Goal: Task Accomplishment & Management: Use online tool/utility

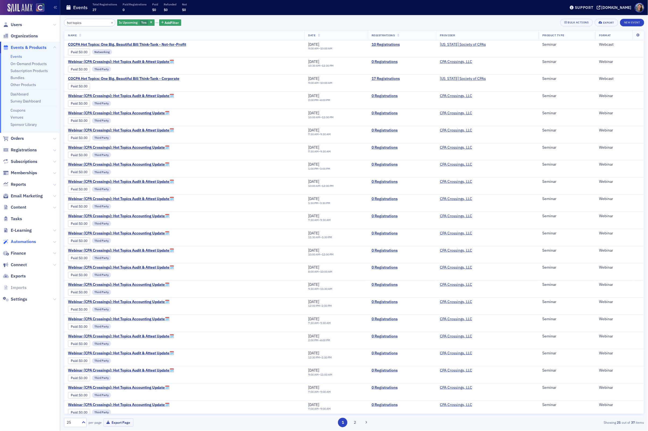
click at [17, 241] on span "Automations" at bounding box center [23, 242] width 25 height 6
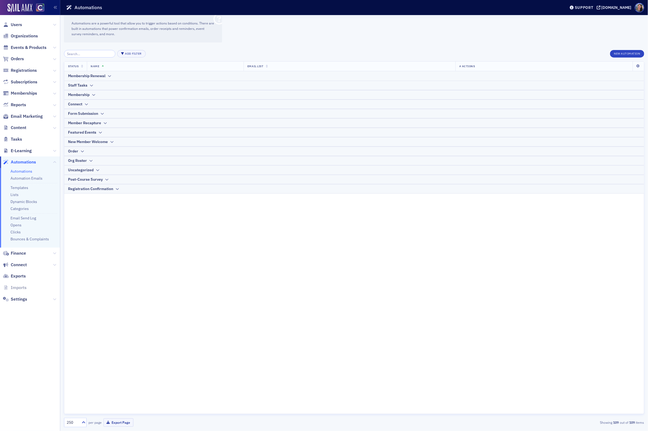
click at [74, 54] on input "search" at bounding box center [89, 54] width 51 height 8
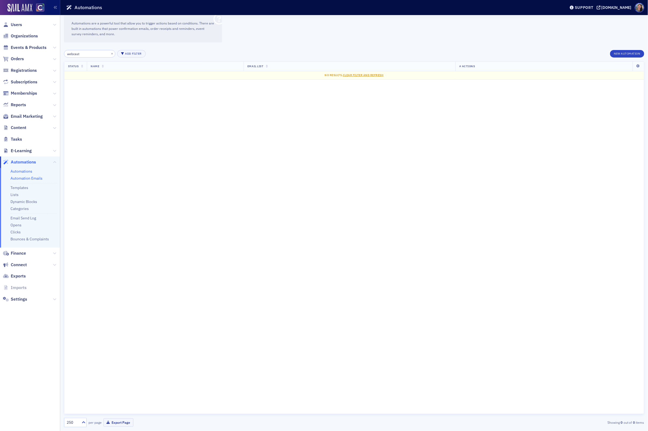
type input "webcast"
click at [39, 178] on link "Automation Emails" at bounding box center [26, 178] width 32 height 5
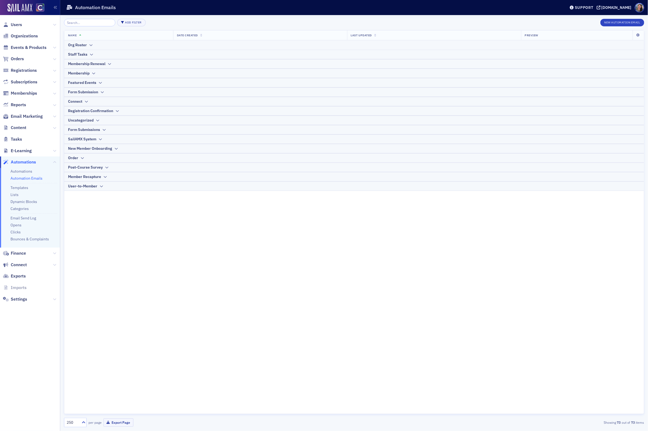
click at [85, 24] on input "search" at bounding box center [89, 23] width 51 height 8
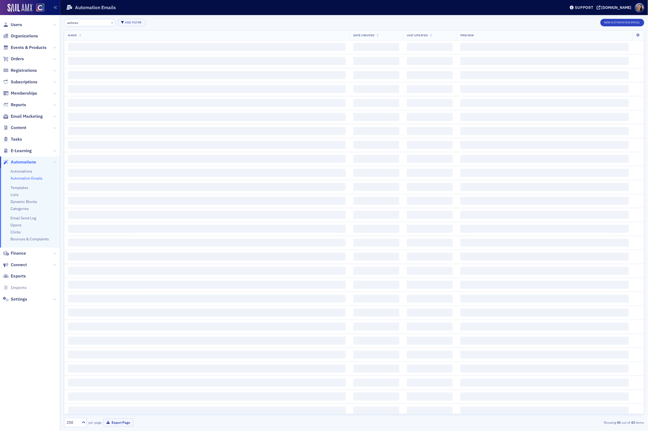
type input "webcast"
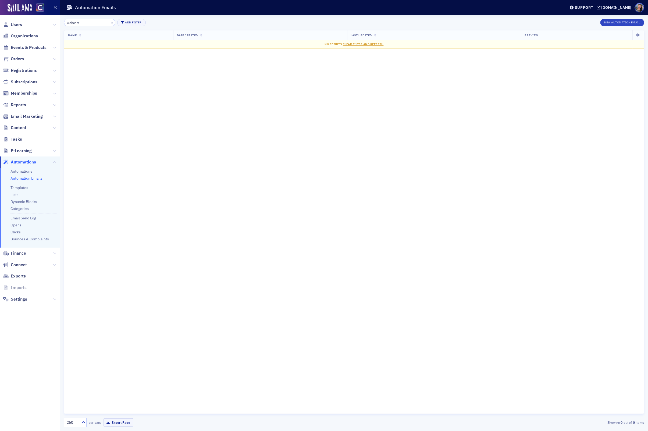
click at [90, 22] on input "webcast" at bounding box center [89, 23] width 51 height 8
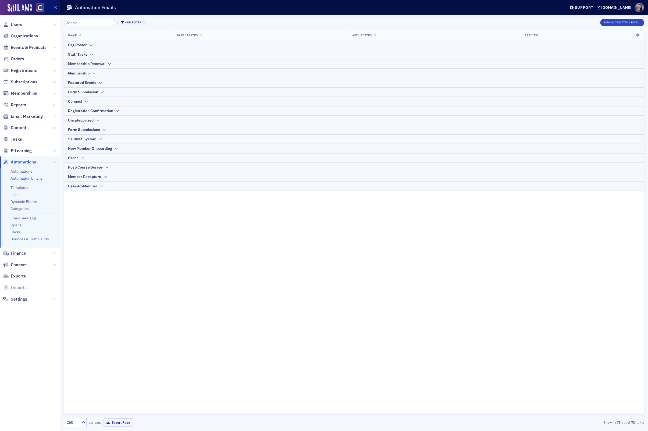
click at [86, 158] on div "Order" at bounding box center [354, 158] width 572 height 6
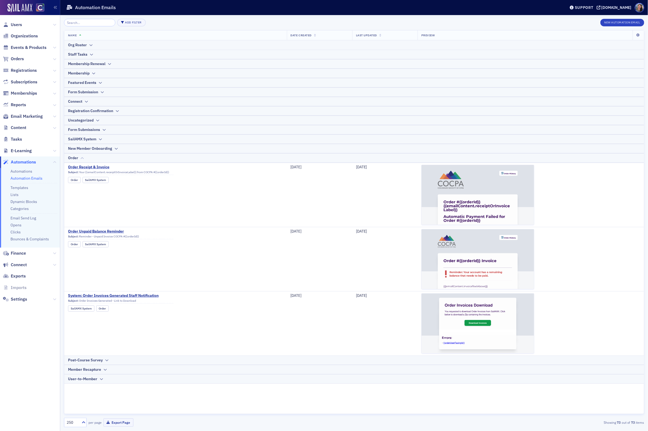
click at [86, 158] on div "Order" at bounding box center [354, 158] width 572 height 6
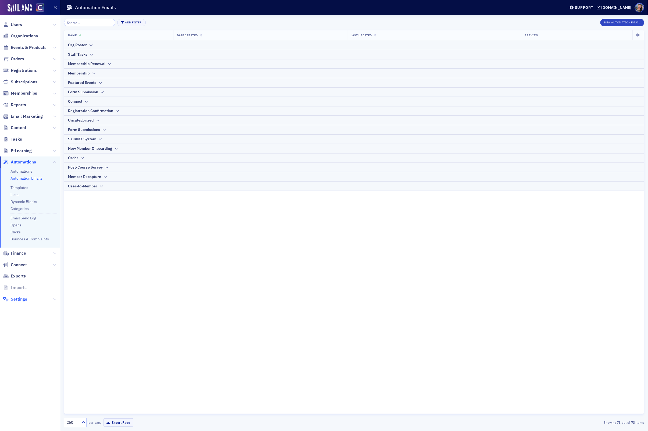
click at [18, 297] on span "Settings" at bounding box center [19, 299] width 16 height 6
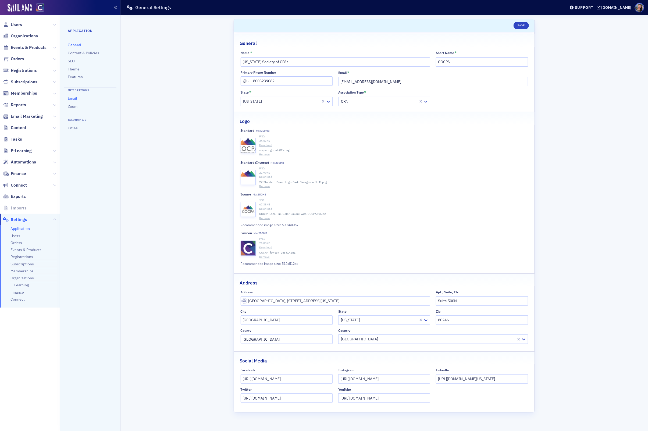
click at [72, 98] on link "Email" at bounding box center [72, 98] width 9 height 5
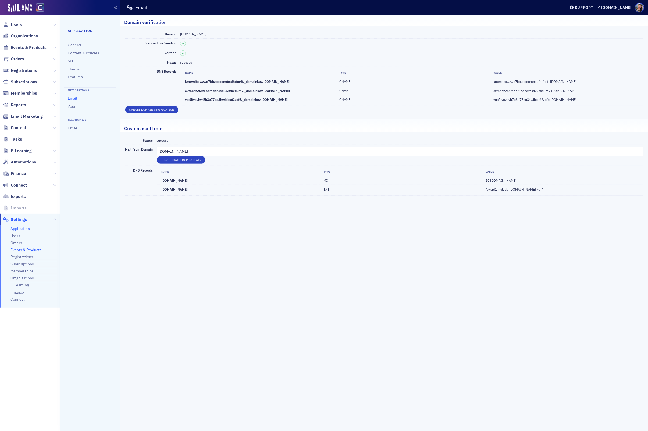
click at [23, 250] on span "Events & Products" at bounding box center [25, 249] width 31 height 5
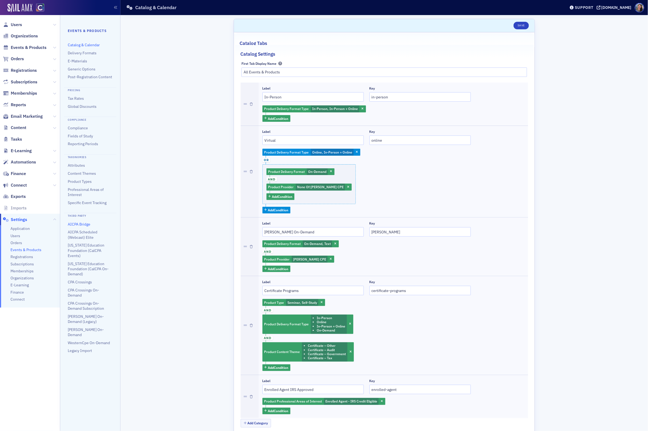
click at [78, 223] on link "AICPA Bridge" at bounding box center [79, 224] width 23 height 5
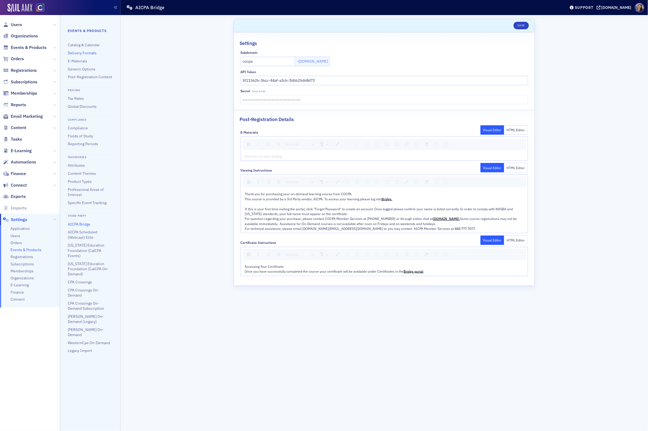
click at [83, 52] on link "Delivery Formats" at bounding box center [82, 53] width 29 height 5
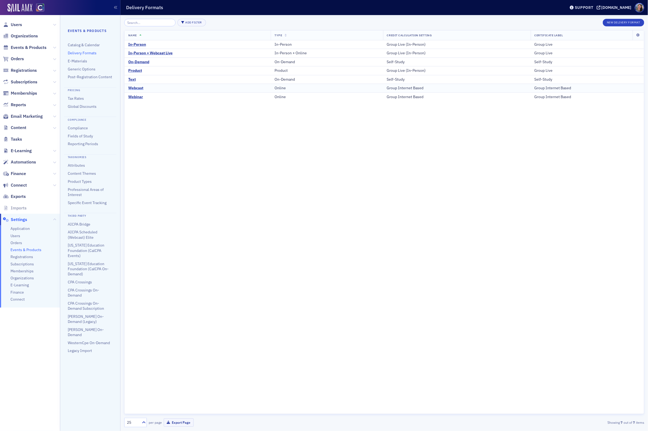
click at [138, 88] on div "Webcast" at bounding box center [135, 88] width 15 height 5
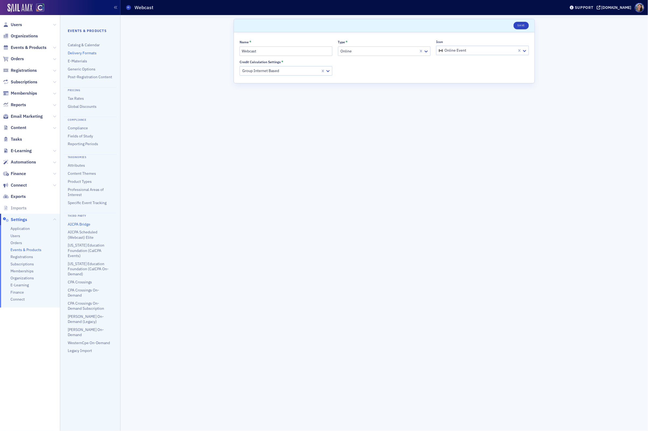
click at [81, 222] on link "AICPA Bridge" at bounding box center [79, 224] width 23 height 5
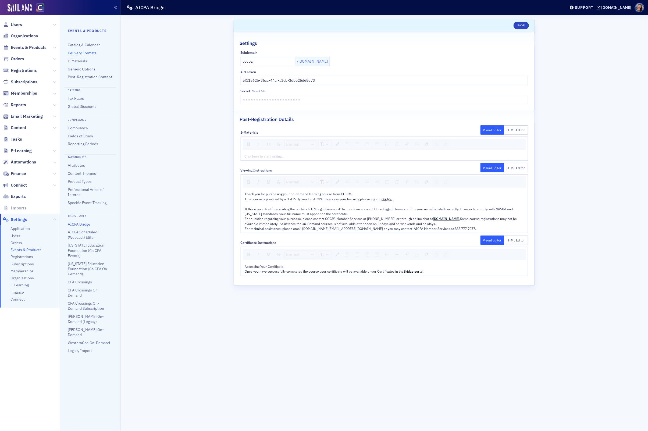
click at [83, 54] on link "Delivery Formats" at bounding box center [82, 53] width 29 height 5
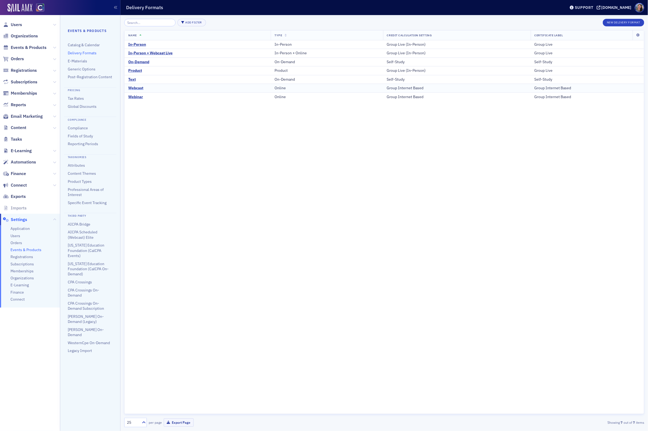
click at [134, 88] on div "Webcast" at bounding box center [135, 88] width 15 height 5
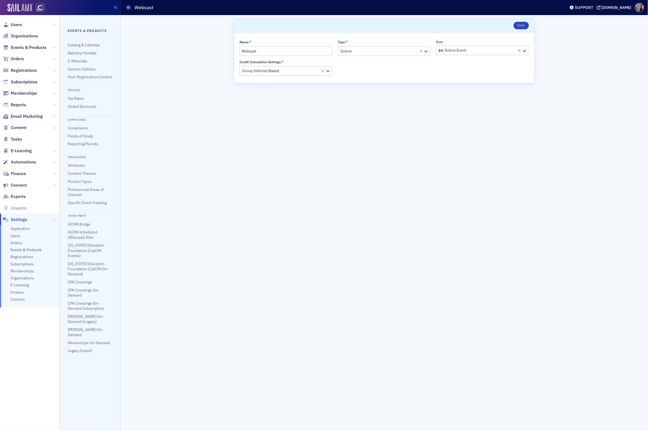
click at [36, 352] on nav "Users Organizations Events & Products Orders Registrations Subscriptions Member…" at bounding box center [30, 223] width 60 height 416
click at [16, 229] on span "Application" at bounding box center [19, 228] width 19 height 5
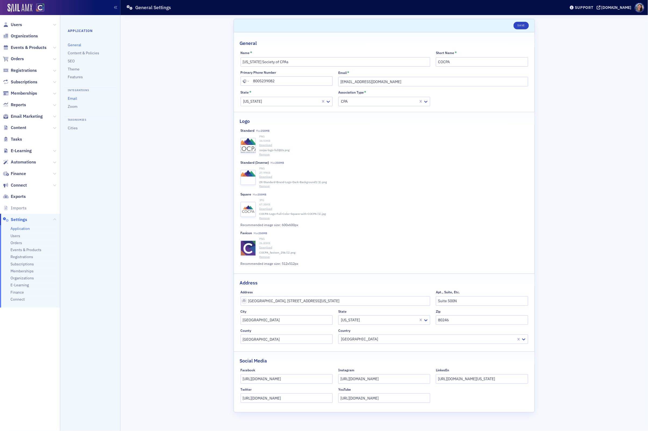
click at [74, 100] on link "Email" at bounding box center [72, 98] width 9 height 5
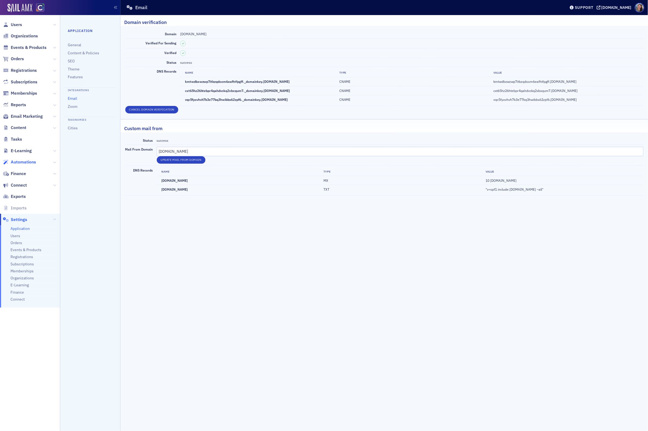
click at [26, 162] on span "Automations" at bounding box center [23, 162] width 25 height 6
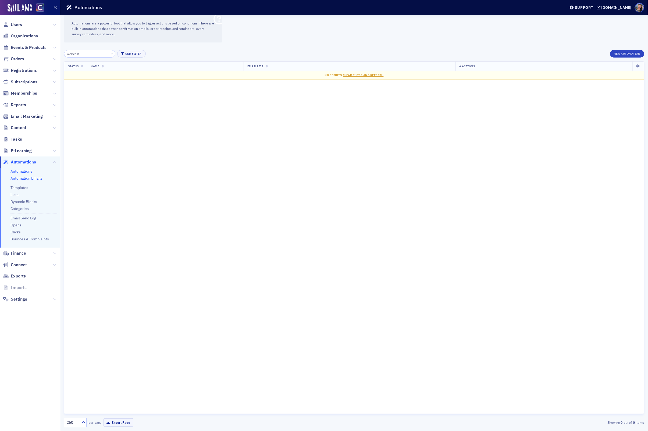
click at [36, 180] on link "Automation Emails" at bounding box center [26, 178] width 32 height 5
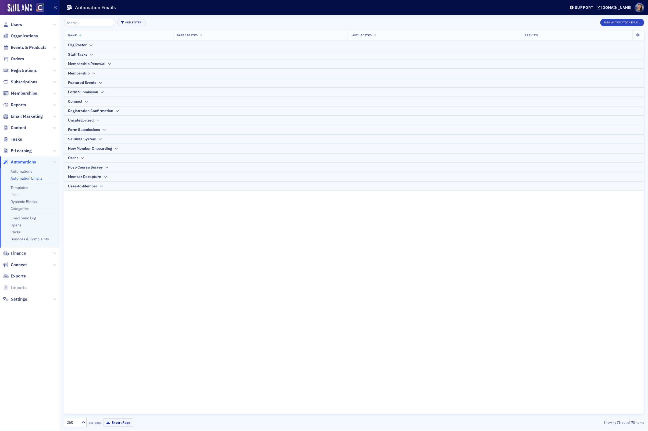
click at [95, 122] on div at bounding box center [97, 121] width 4 height 6
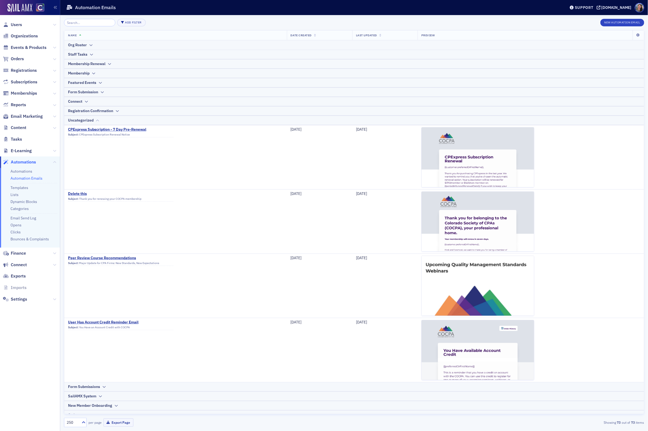
click at [95, 122] on icon at bounding box center [97, 120] width 4 height 3
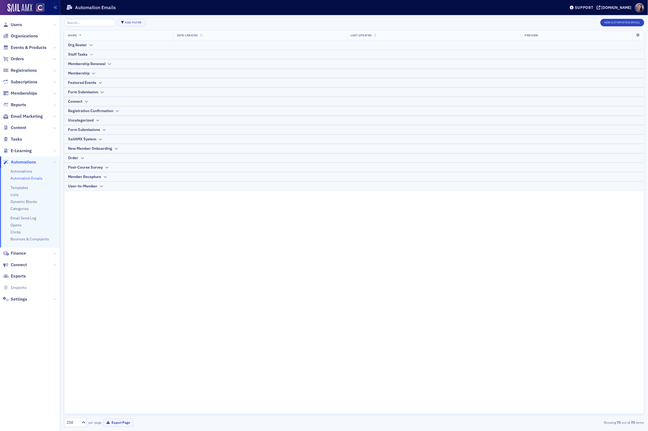
click at [92, 55] on icon at bounding box center [91, 54] width 4 height 3
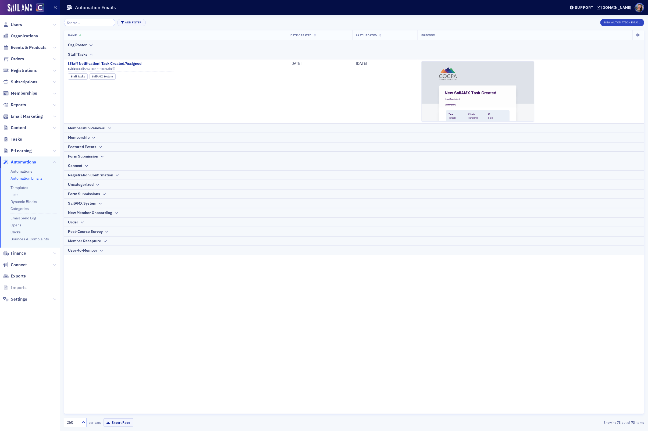
click at [92, 55] on icon at bounding box center [91, 54] width 4 height 3
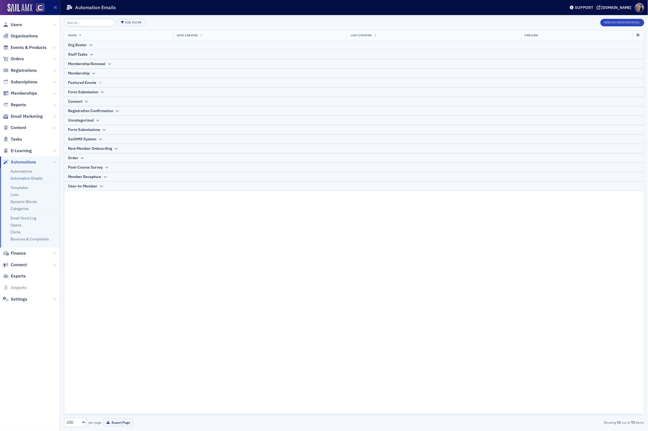
click at [101, 83] on icon at bounding box center [100, 82] width 4 height 3
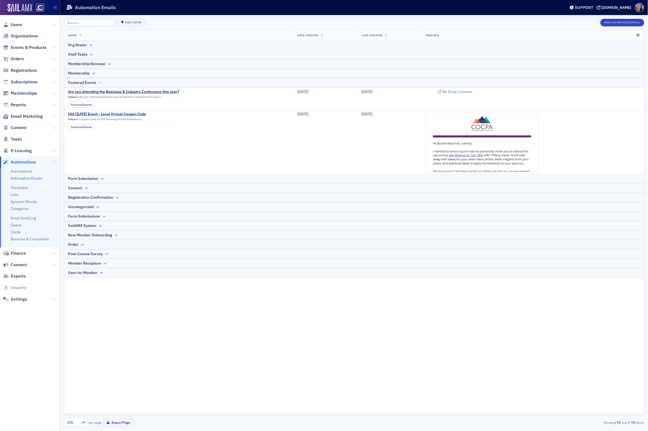
click at [101, 83] on icon at bounding box center [100, 82] width 4 height 3
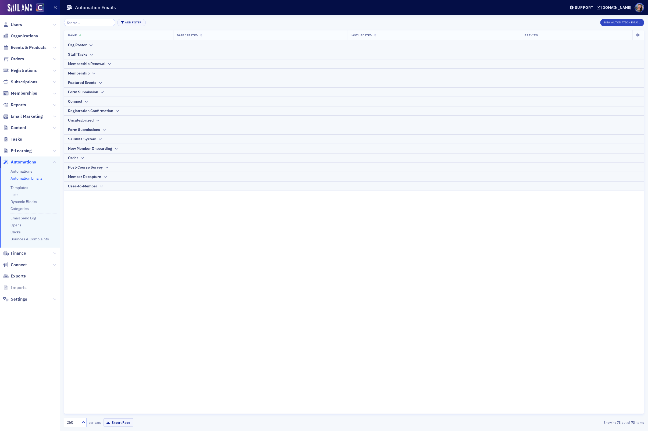
click at [101, 189] on div at bounding box center [101, 186] width 4 height 6
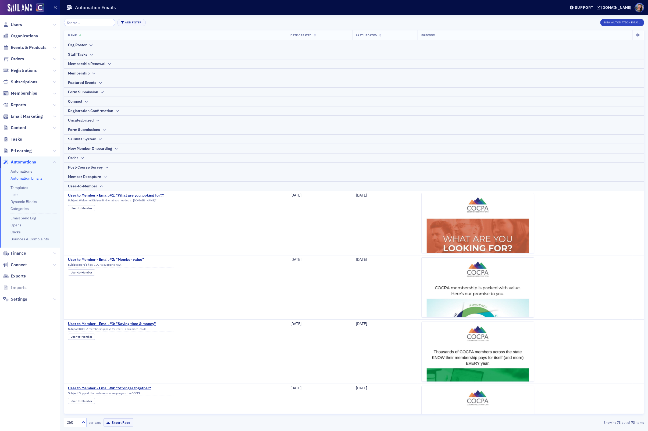
click at [104, 178] on div at bounding box center [105, 177] width 4 height 6
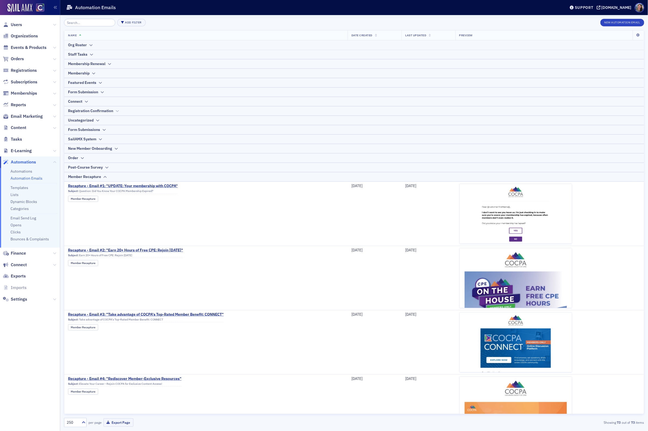
click at [116, 111] on icon at bounding box center [117, 110] width 4 height 3
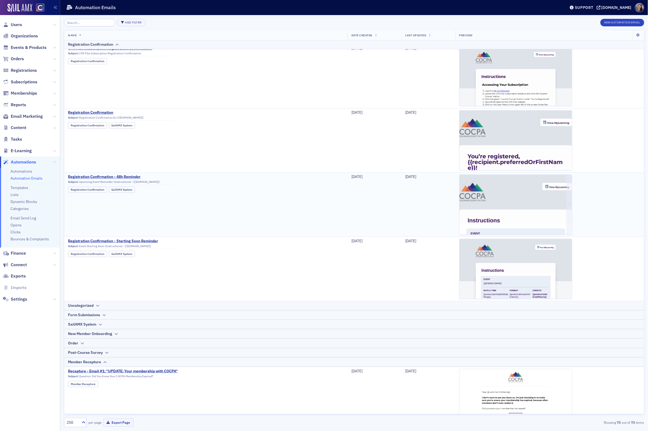
scroll to position [73, 0]
click at [177, 258] on td "Registration Confirmation - Starting Soon Reminder Subject: Event Starting Soon…" at bounding box center [205, 268] width 283 height 64
click at [519, 274] on img at bounding box center [516, 359] width 112 height 242
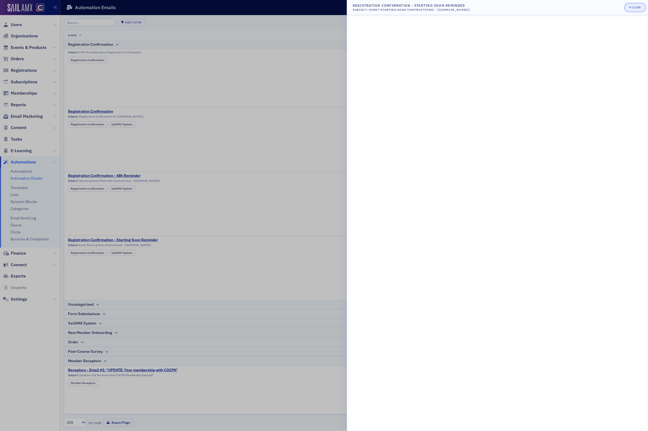
click at [638, 7] on div "Close" at bounding box center [636, 7] width 9 height 3
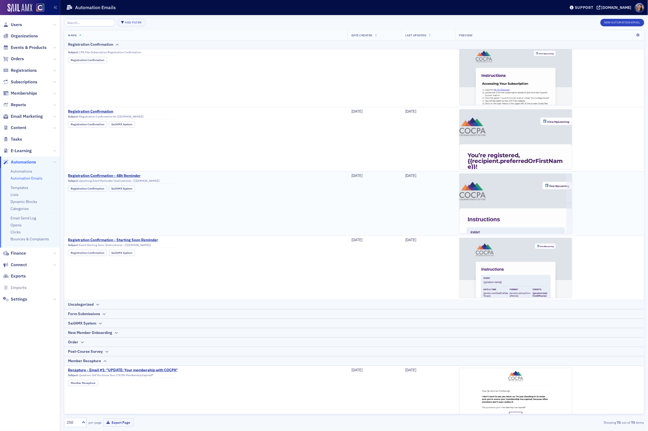
scroll to position [0, 0]
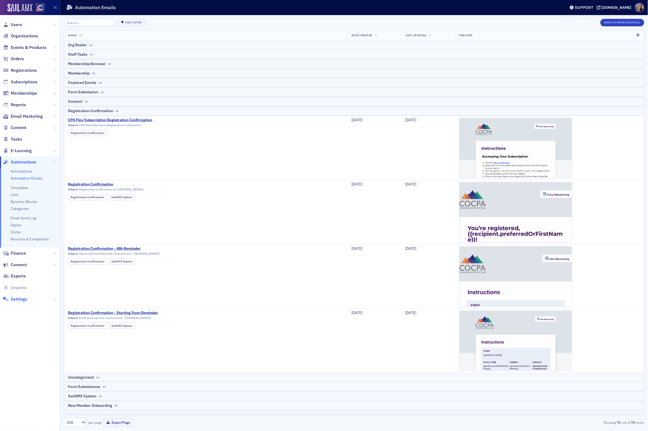
click at [22, 301] on span "Settings" at bounding box center [19, 299] width 16 height 6
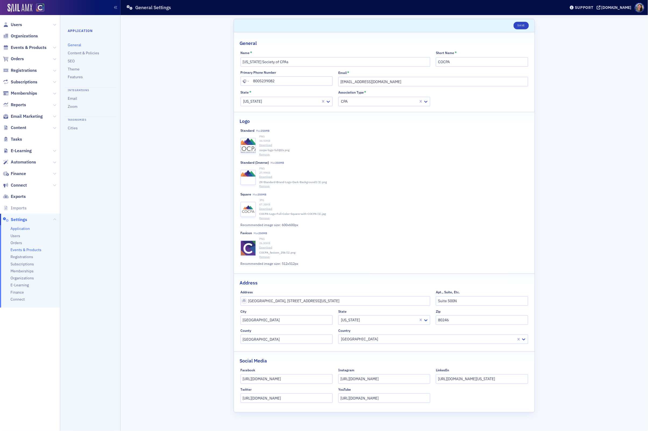
click at [22, 250] on span "Events & Products" at bounding box center [25, 249] width 31 height 5
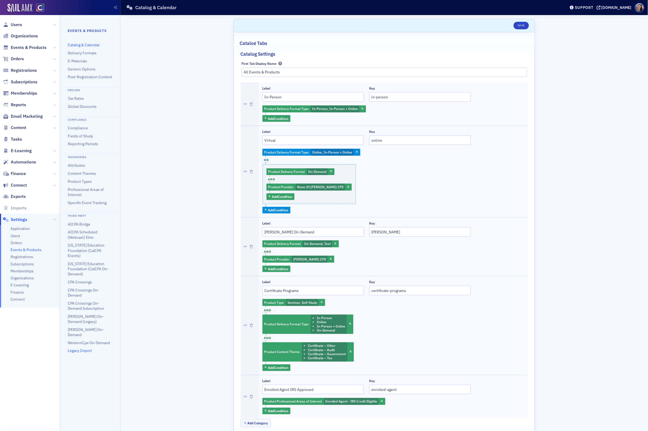
click at [82, 348] on link "Legacy Import" at bounding box center [80, 350] width 24 height 5
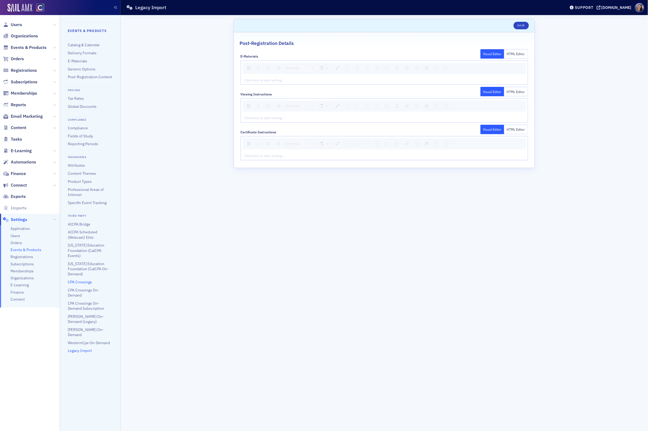
click at [80, 281] on link "CPA Crossings" at bounding box center [80, 282] width 24 height 5
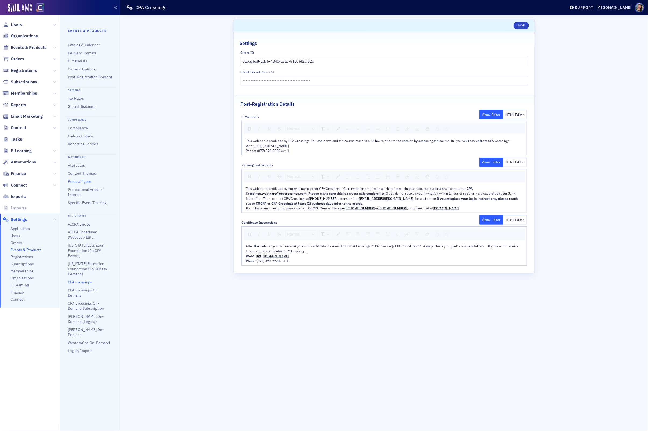
click at [79, 180] on link "Product Types" at bounding box center [80, 181] width 24 height 5
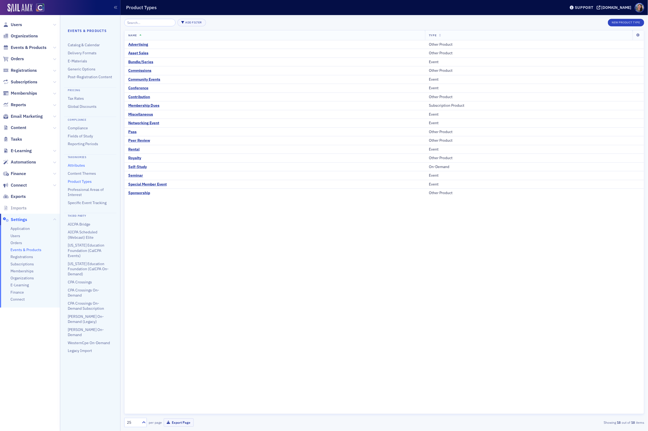
click at [78, 166] on link "Attributes" at bounding box center [76, 165] width 17 height 5
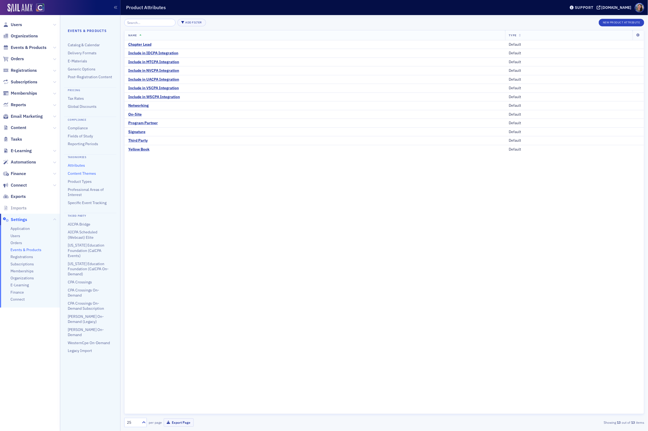
click at [78, 174] on link "Content Themes" at bounding box center [82, 173] width 28 height 5
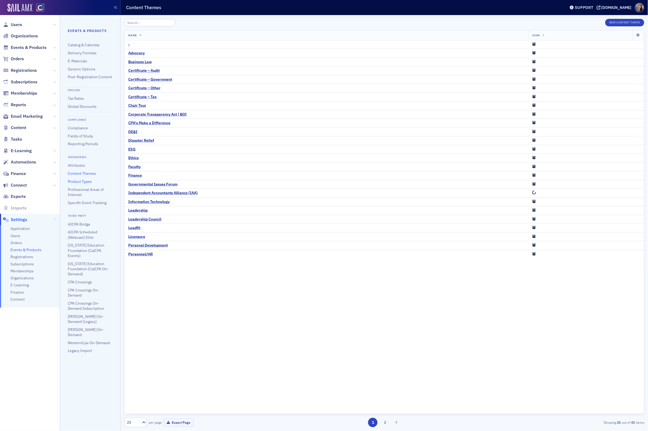
click at [76, 182] on link "Product Types" at bounding box center [80, 181] width 24 height 5
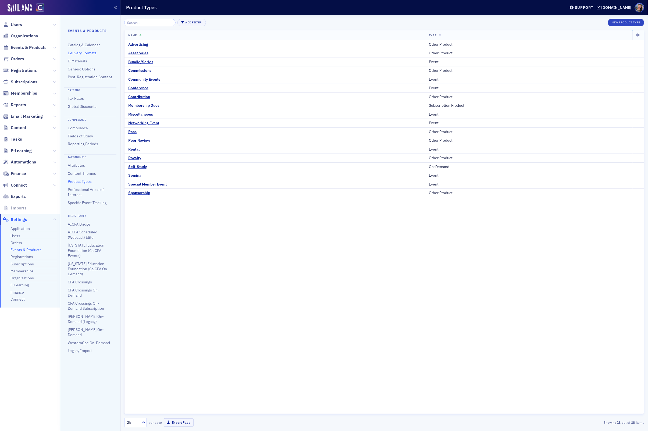
click at [87, 54] on link "Delivery Formats" at bounding box center [82, 53] width 29 height 5
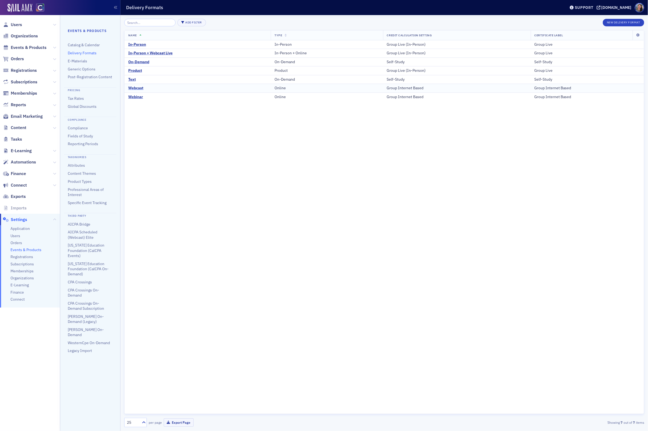
click at [137, 88] on div "Webcast" at bounding box center [135, 88] width 15 height 5
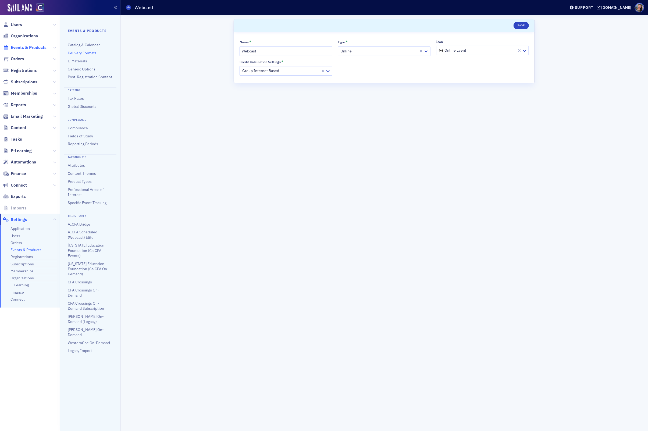
click at [24, 47] on span "Events & Products" at bounding box center [29, 48] width 36 height 6
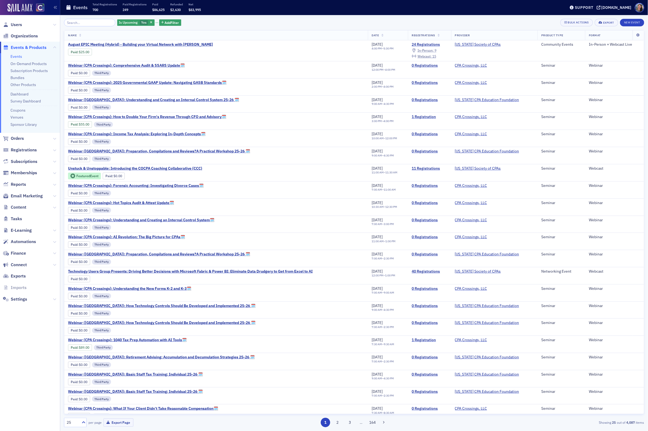
click at [85, 23] on input "search" at bounding box center [89, 23] width 51 height 8
drag, startPoint x: 449, startPoint y: 58, endPoint x: 447, endPoint y: 40, distance: 17.6
click at [447, 40] on td "24 Registrations In-Person : 9 Webcast : 15" at bounding box center [429, 50] width 43 height 21
click at [470, 55] on td "[US_STATE] Society of CPAs" at bounding box center [494, 50] width 86 height 21
click at [194, 44] on span "August EPIC Meeting (Hybrid) - Building your Virtual Network with [PERSON_NAME]" at bounding box center [140, 44] width 145 height 5
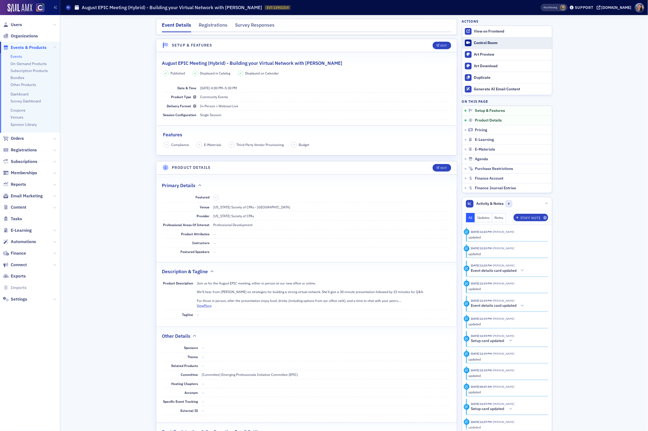
click at [480, 42] on div "Control Room" at bounding box center [511, 43] width 75 height 5
click at [482, 31] on div "View on Frontend" at bounding box center [511, 31] width 75 height 5
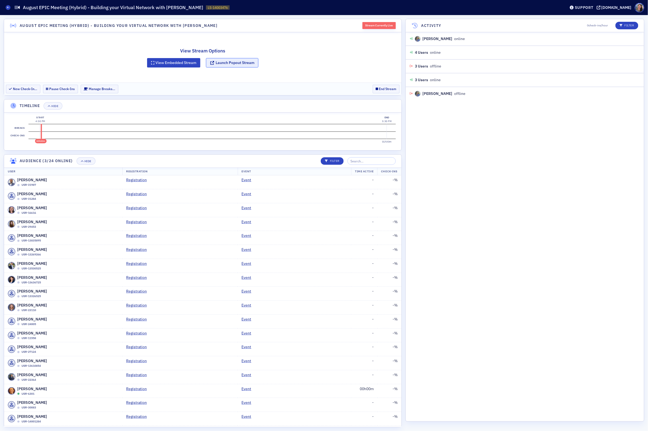
click at [233, 62] on button "Launch Popout Stream" at bounding box center [232, 62] width 52 height 9
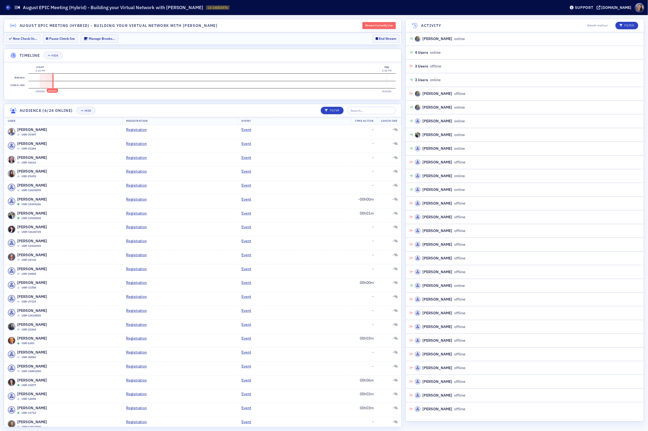
scroll to position [1, 0]
